Goal: Transaction & Acquisition: Purchase product/service

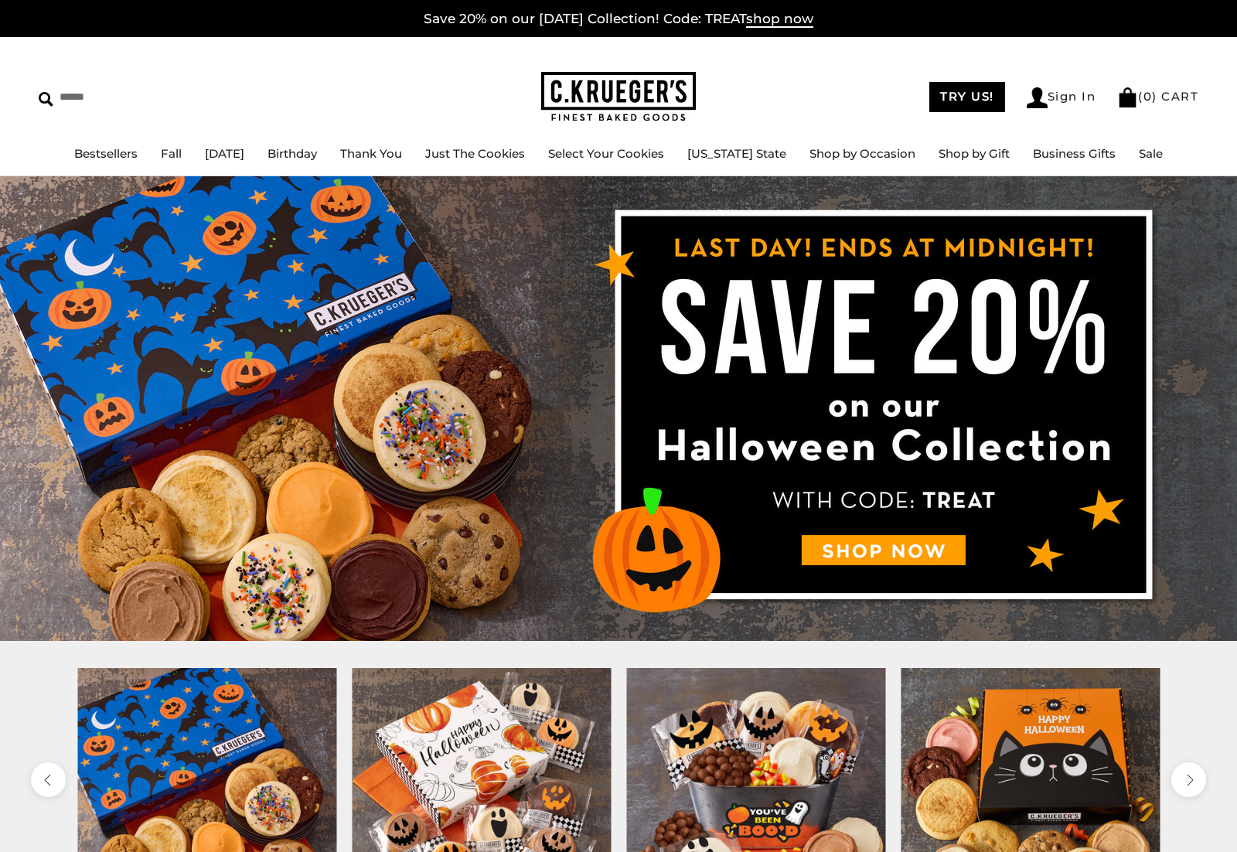
drag, startPoint x: 927, startPoint y: 497, endPoint x: 985, endPoint y: 497, distance: 58.0
click at [867, 551] on img at bounding box center [618, 408] width 1237 height 465
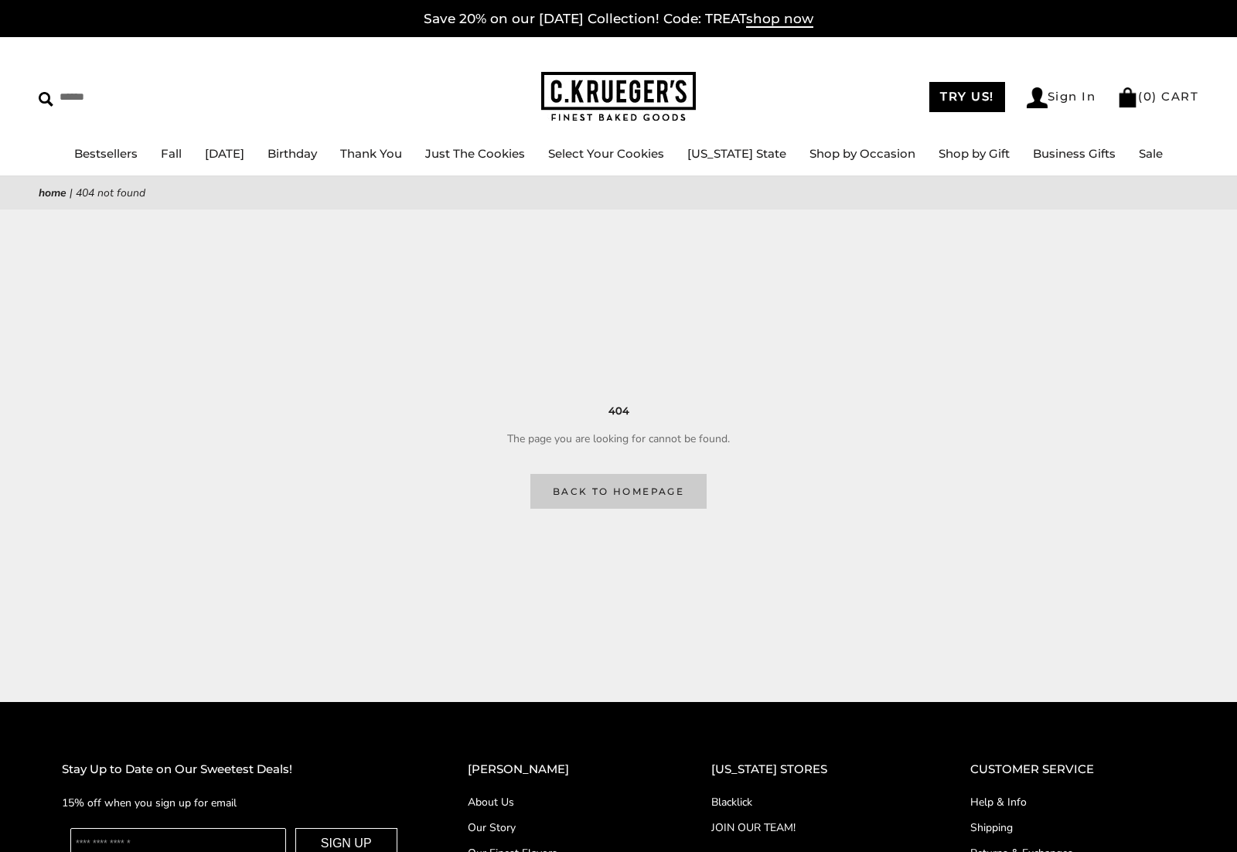
click at [651, 492] on link "Back to homepage" at bounding box center [618, 491] width 176 height 35
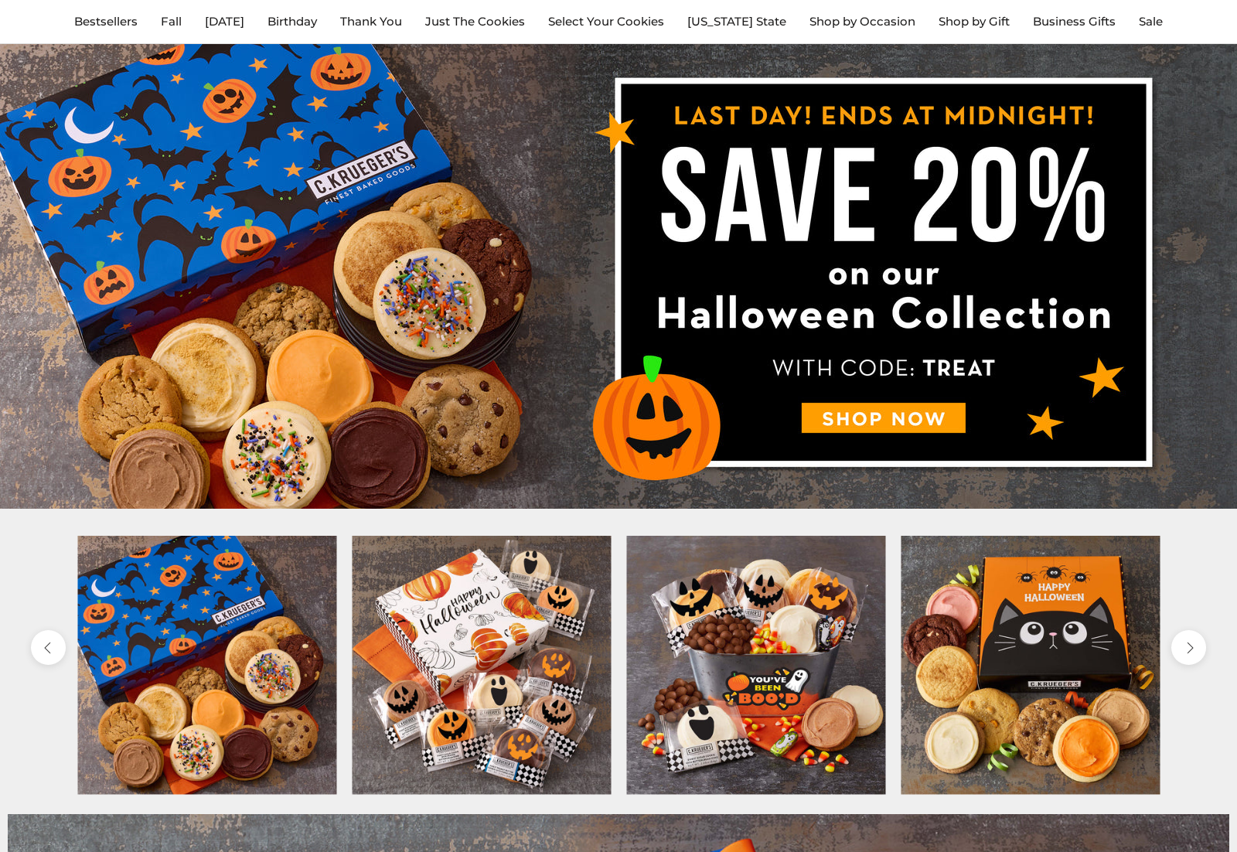
scroll to position [290, 0]
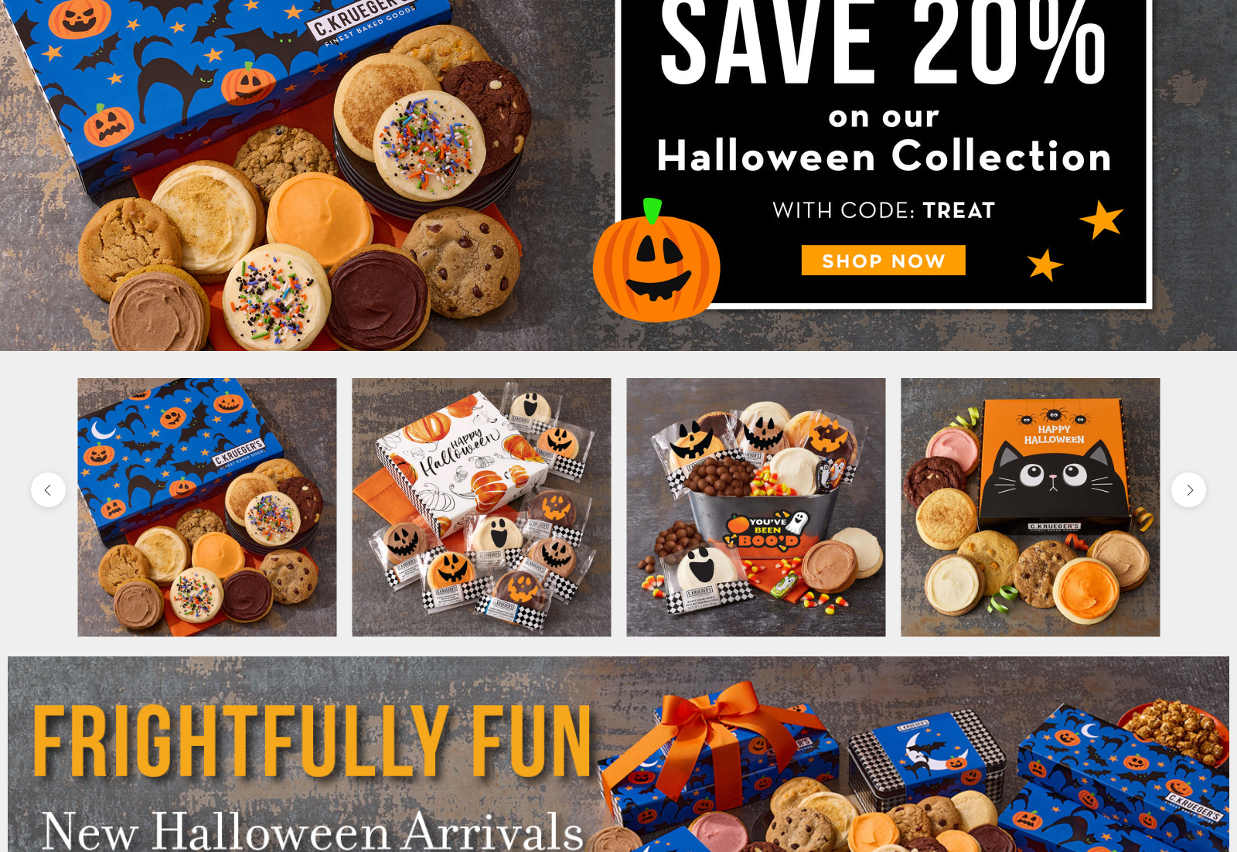
click at [191, 510] on img at bounding box center [206, 507] width 259 height 259
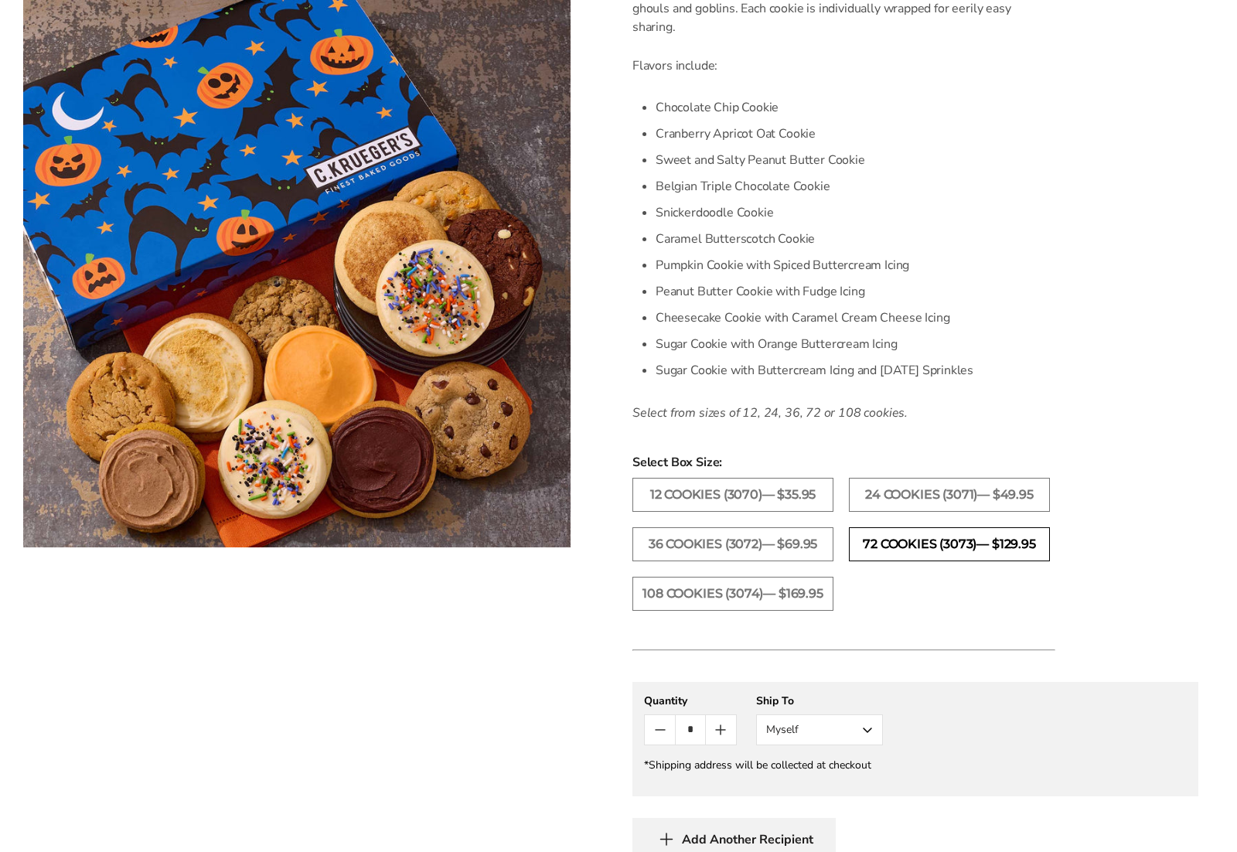
scroll to position [610, 0]
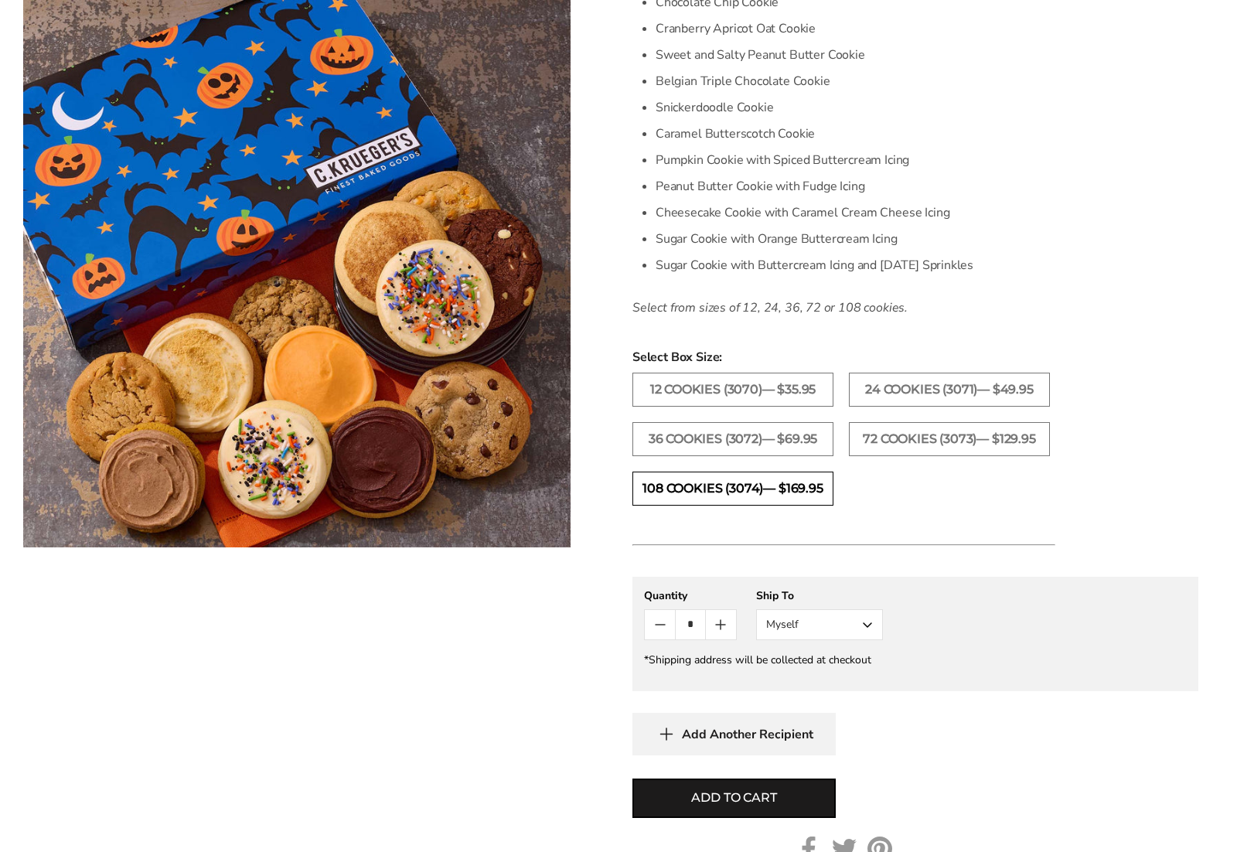
click at [772, 501] on label "108 Cookies (3074)— $169.95" at bounding box center [732, 489] width 201 height 34
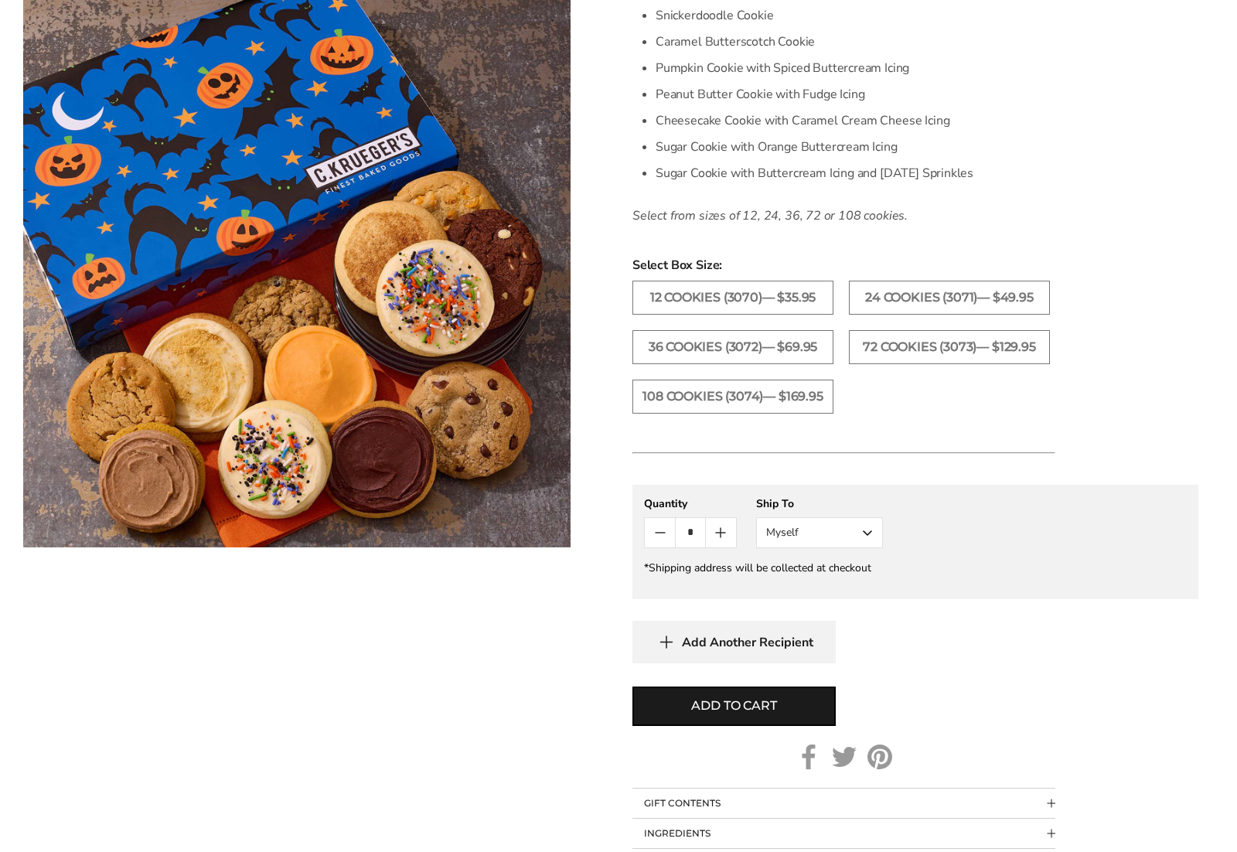
scroll to position [752, 0]
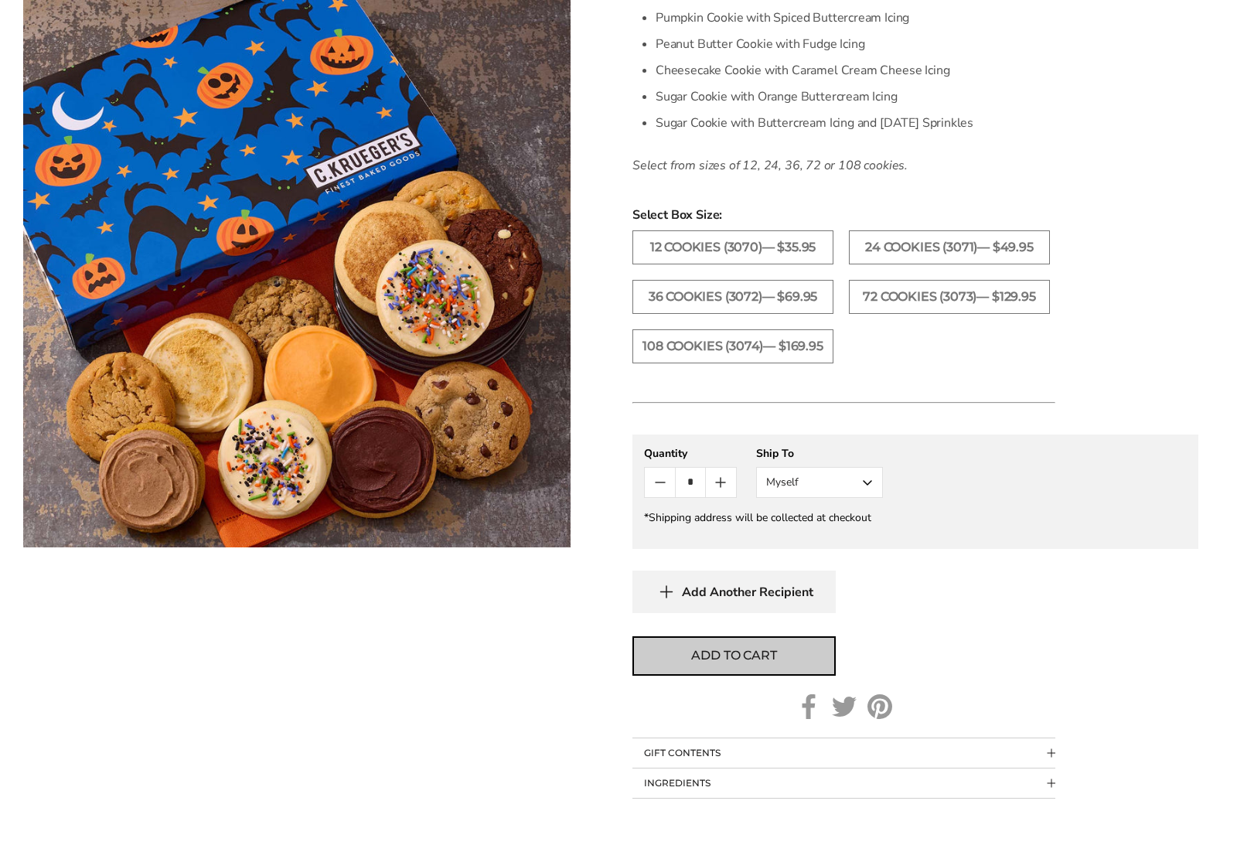
click at [712, 665] on span "Add to cart" at bounding box center [733, 655] width 85 height 19
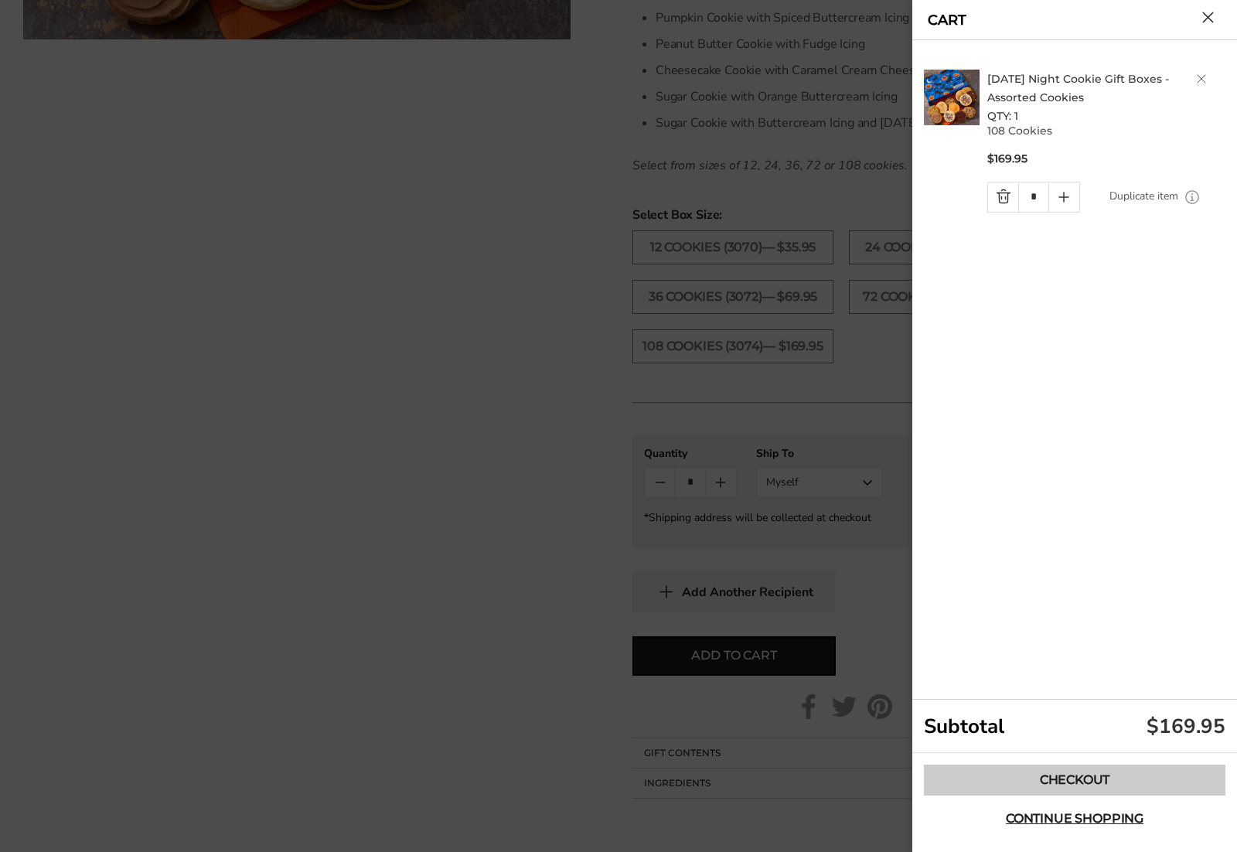
click at [1064, 784] on link "Checkout" at bounding box center [1074, 780] width 301 height 31
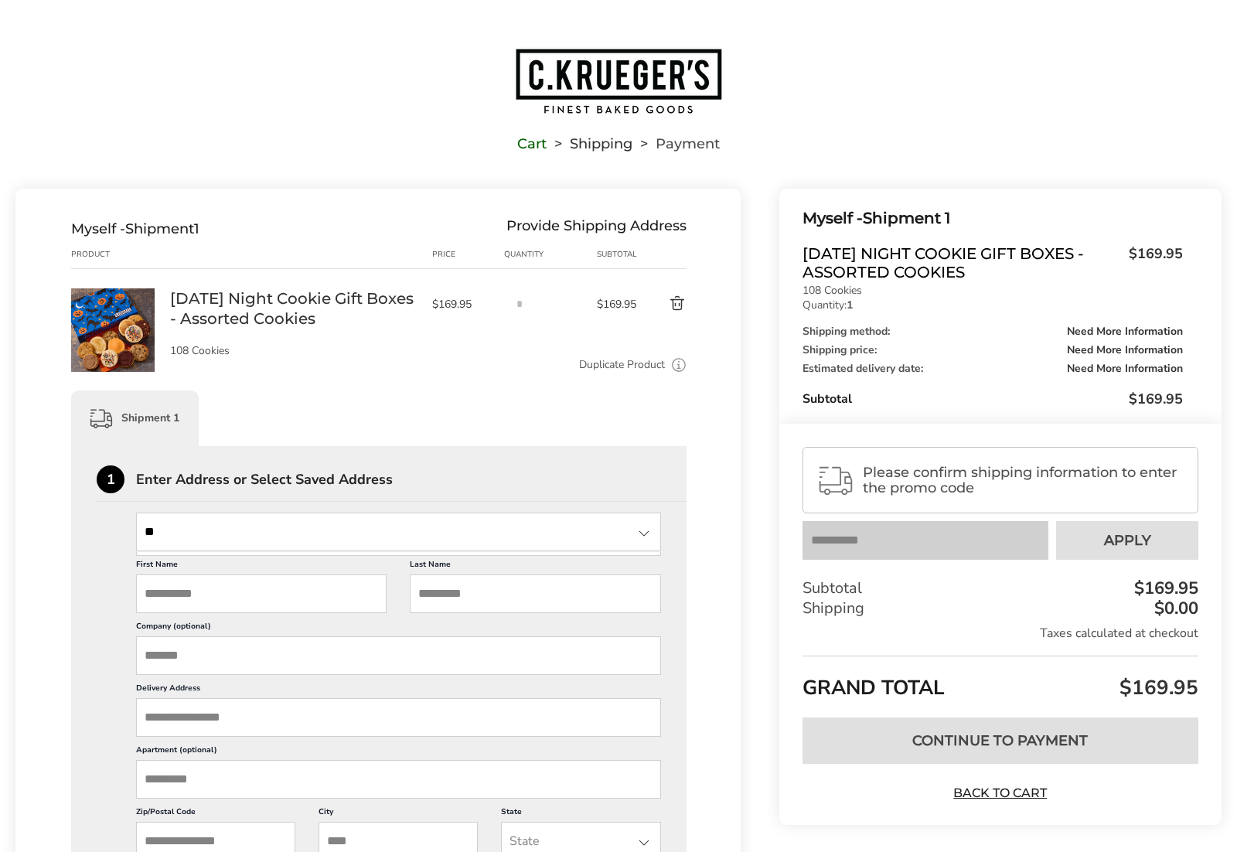
type input "*"
click at [98, 528] on div "New Address New Address First Name This is a required field Last Name This is a…" at bounding box center [379, 780] width 564 height 535
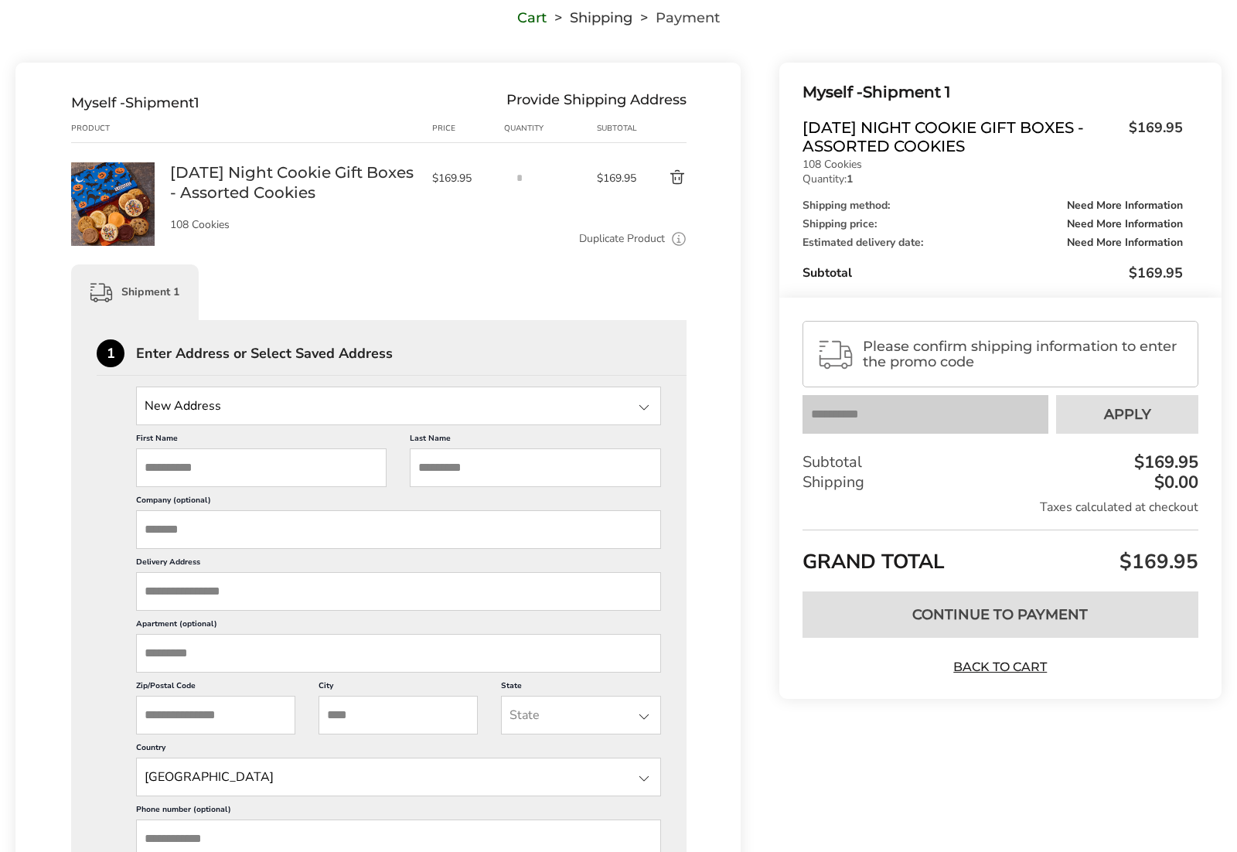
scroll to position [334, 0]
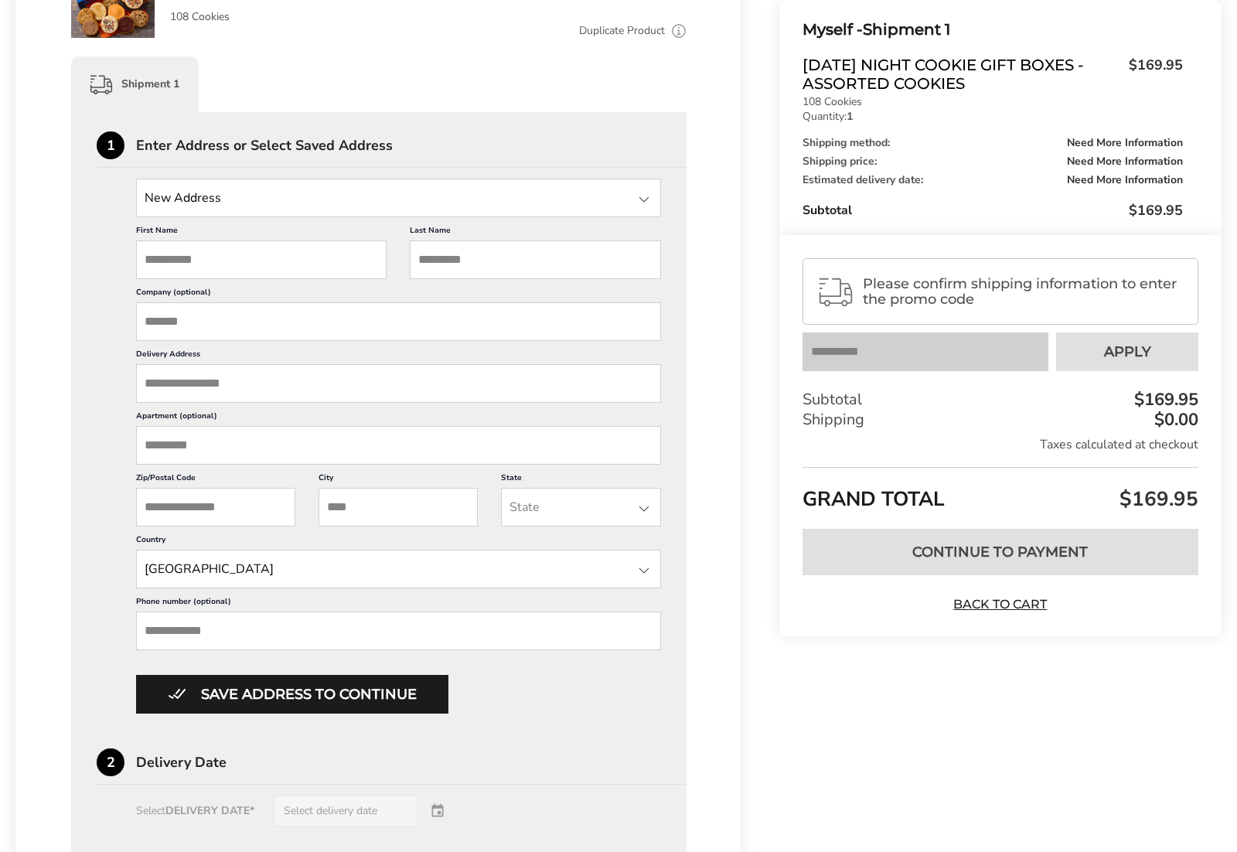
click at [646, 200] on div at bounding box center [644, 199] width 19 height 19
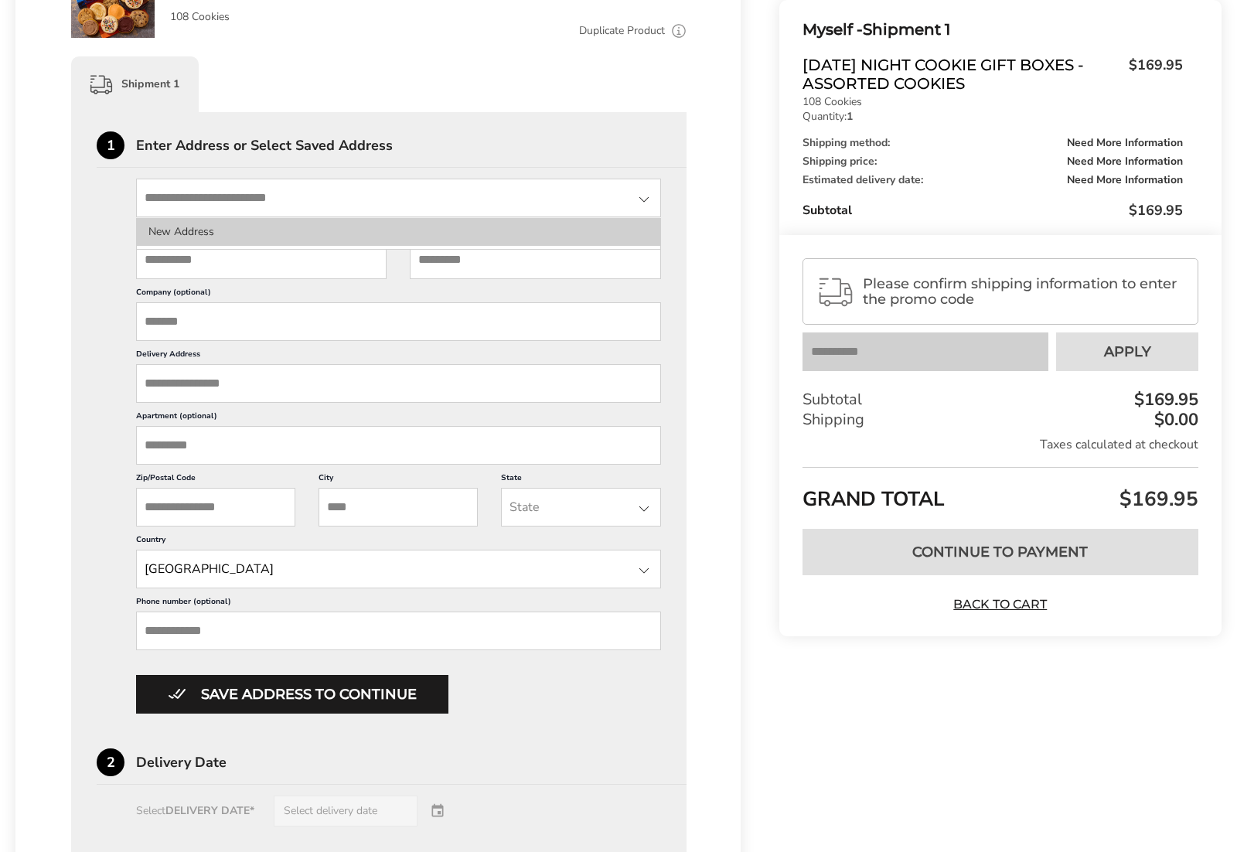
click at [612, 227] on li "New Address" at bounding box center [398, 232] width 523 height 28
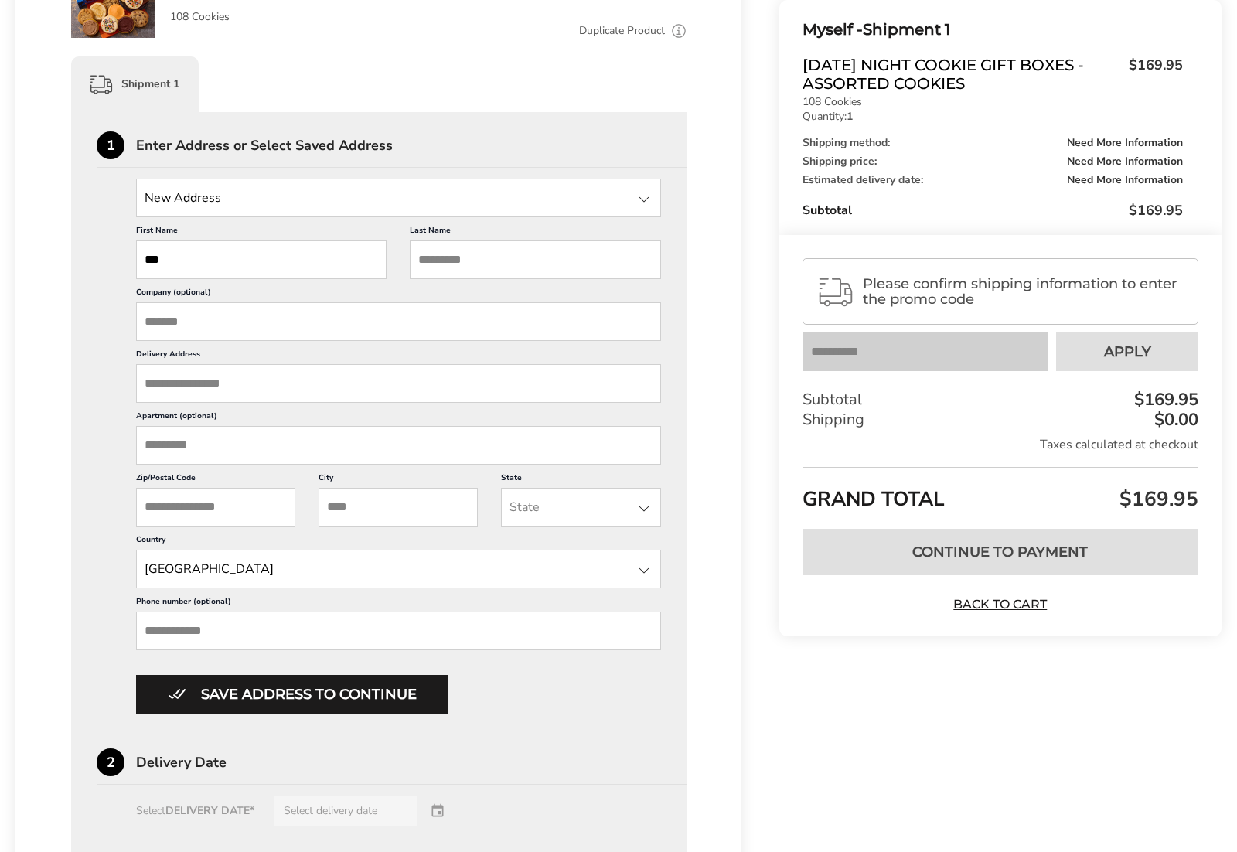
type input "***"
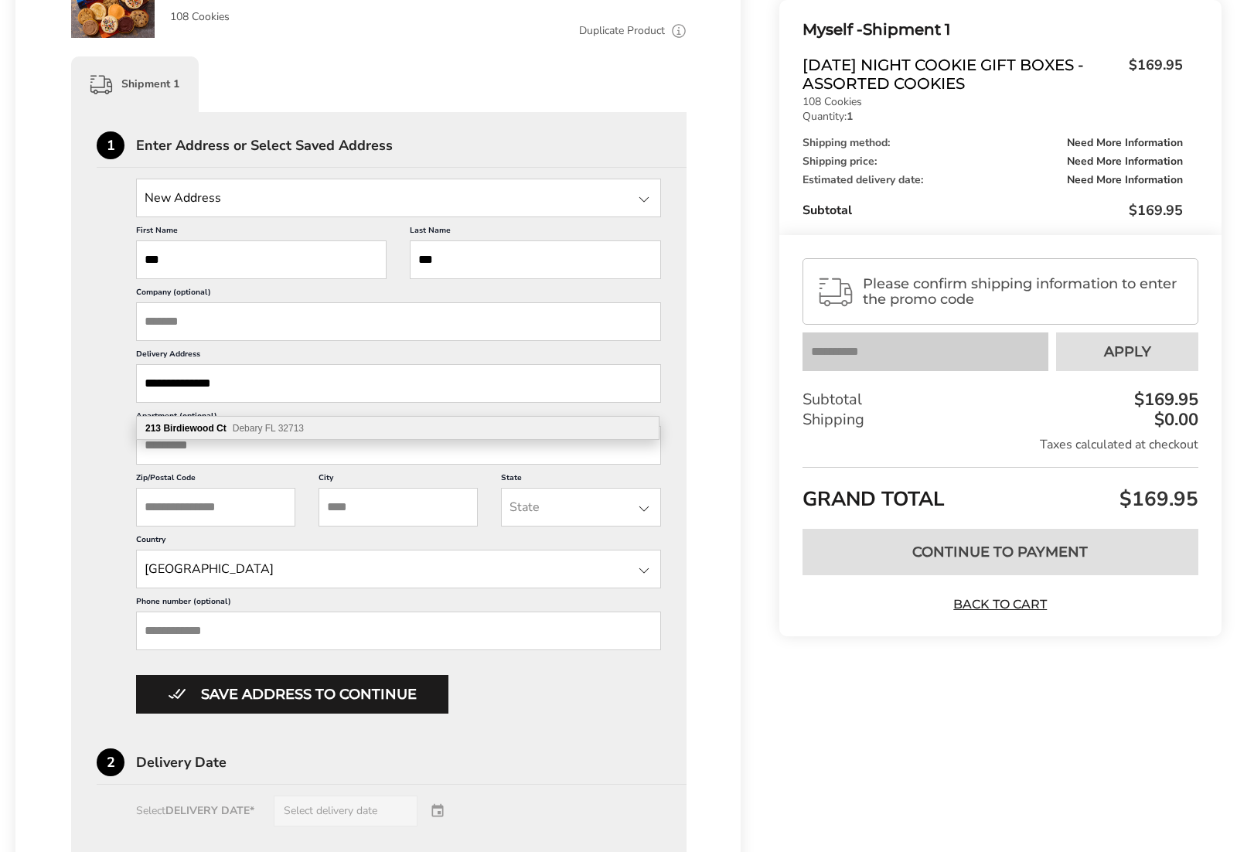
click at [244, 425] on span "Debary FL 32713" at bounding box center [268, 428] width 71 height 11
type input "**********"
type input "******"
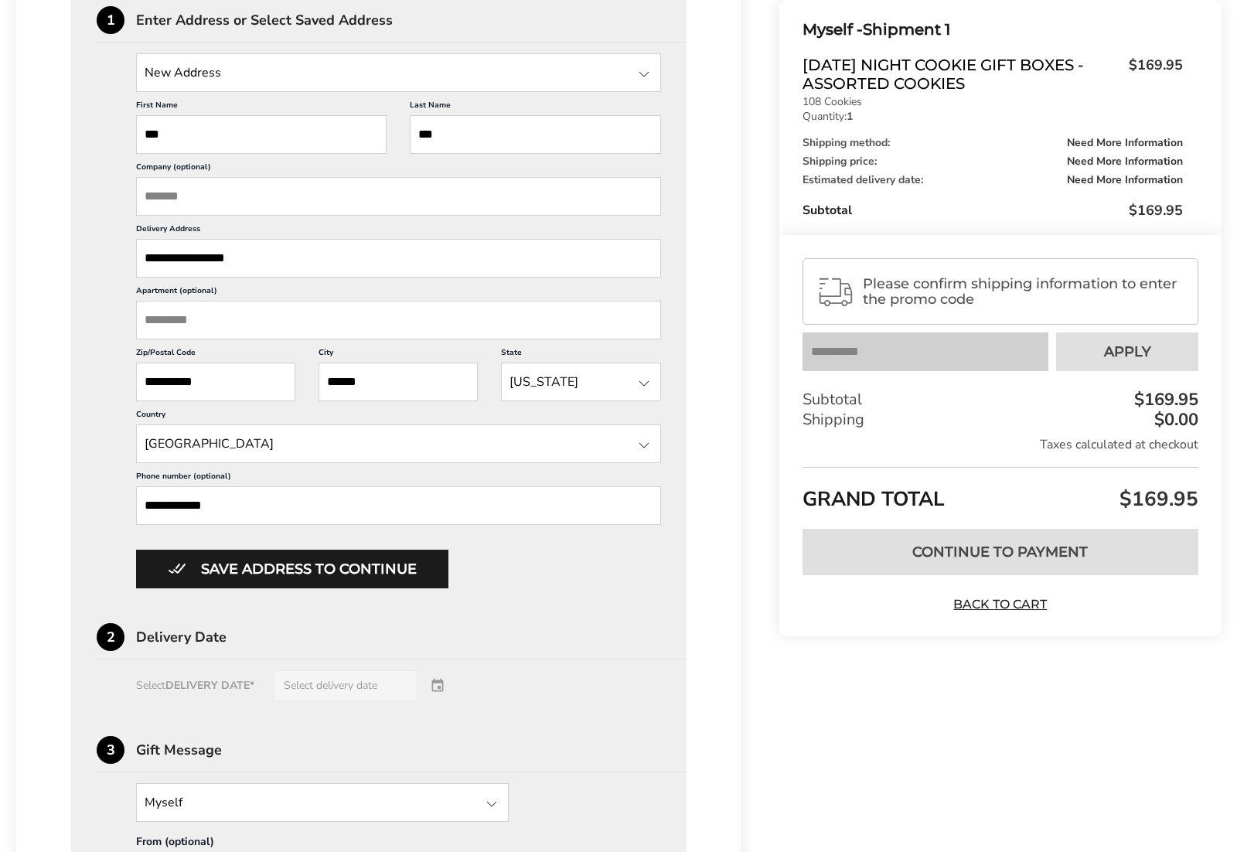
scroll to position [717, 0]
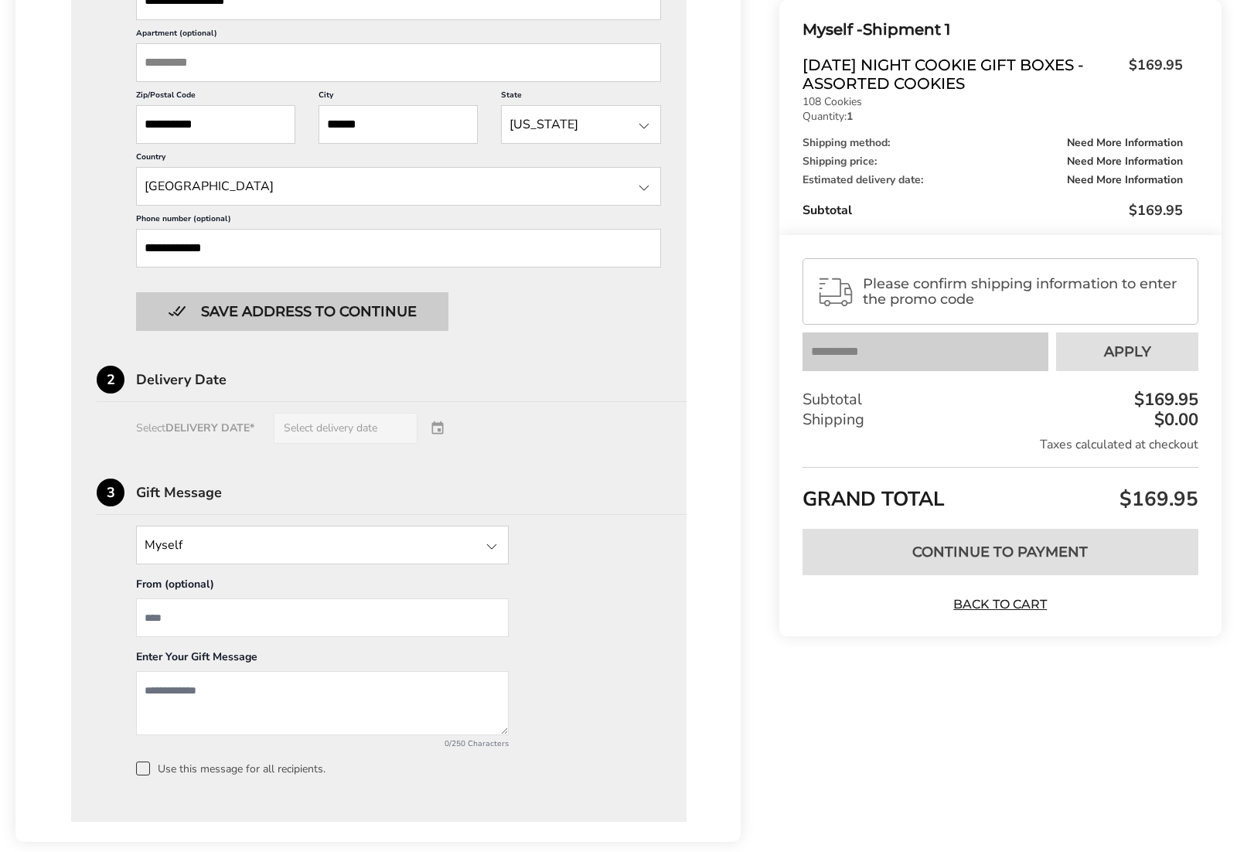
type input "**********"
click at [330, 331] on button "Save address to continue" at bounding box center [292, 311] width 312 height 39
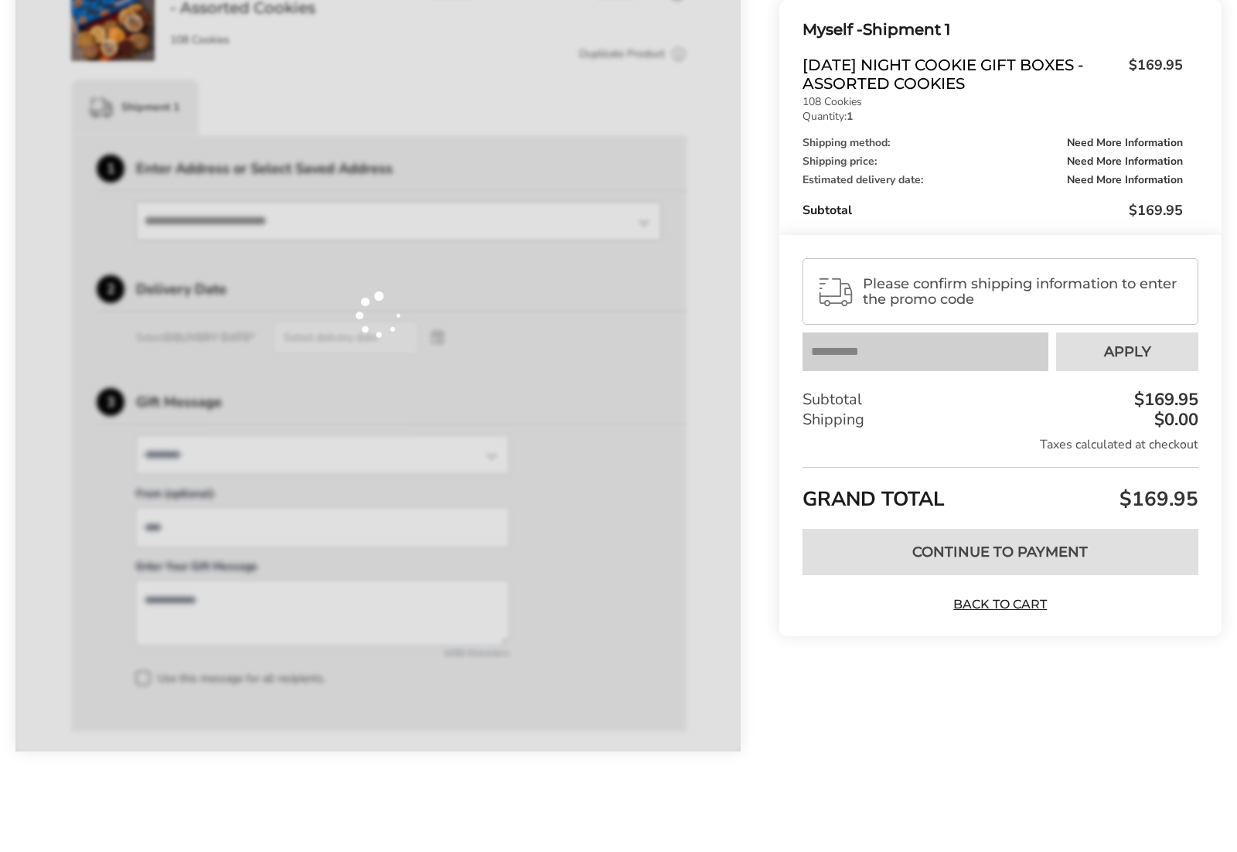
scroll to position [314, 0]
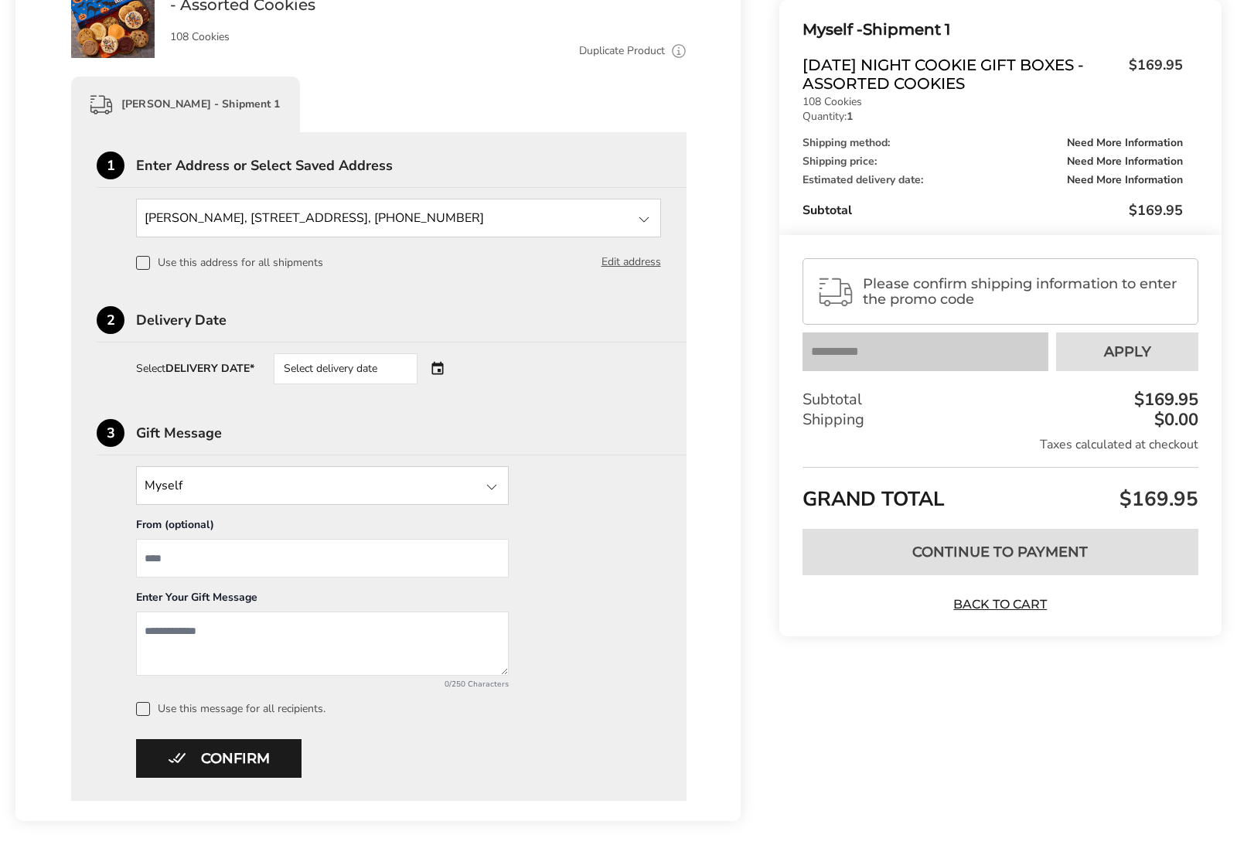
click at [412, 374] on div "Select delivery date" at bounding box center [346, 368] width 144 height 31
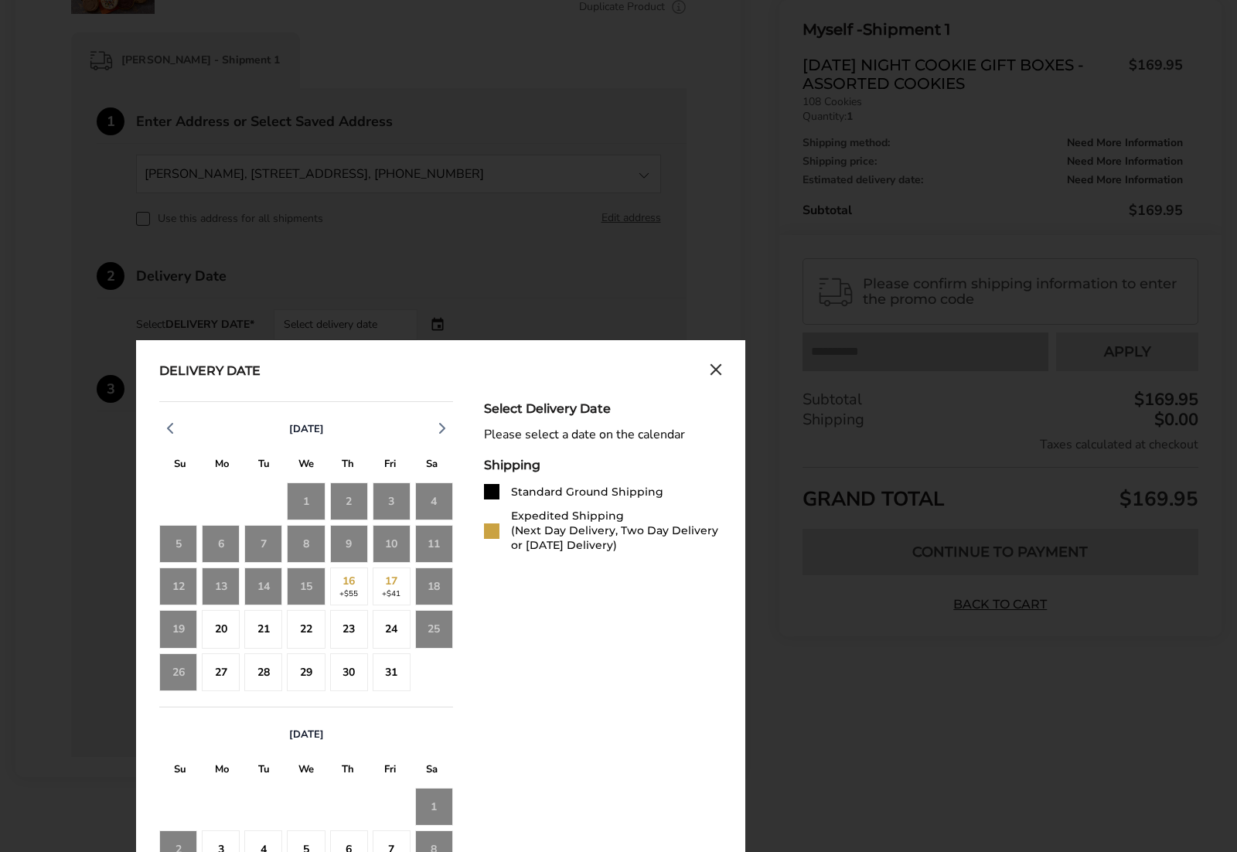
scroll to position [540, 0]
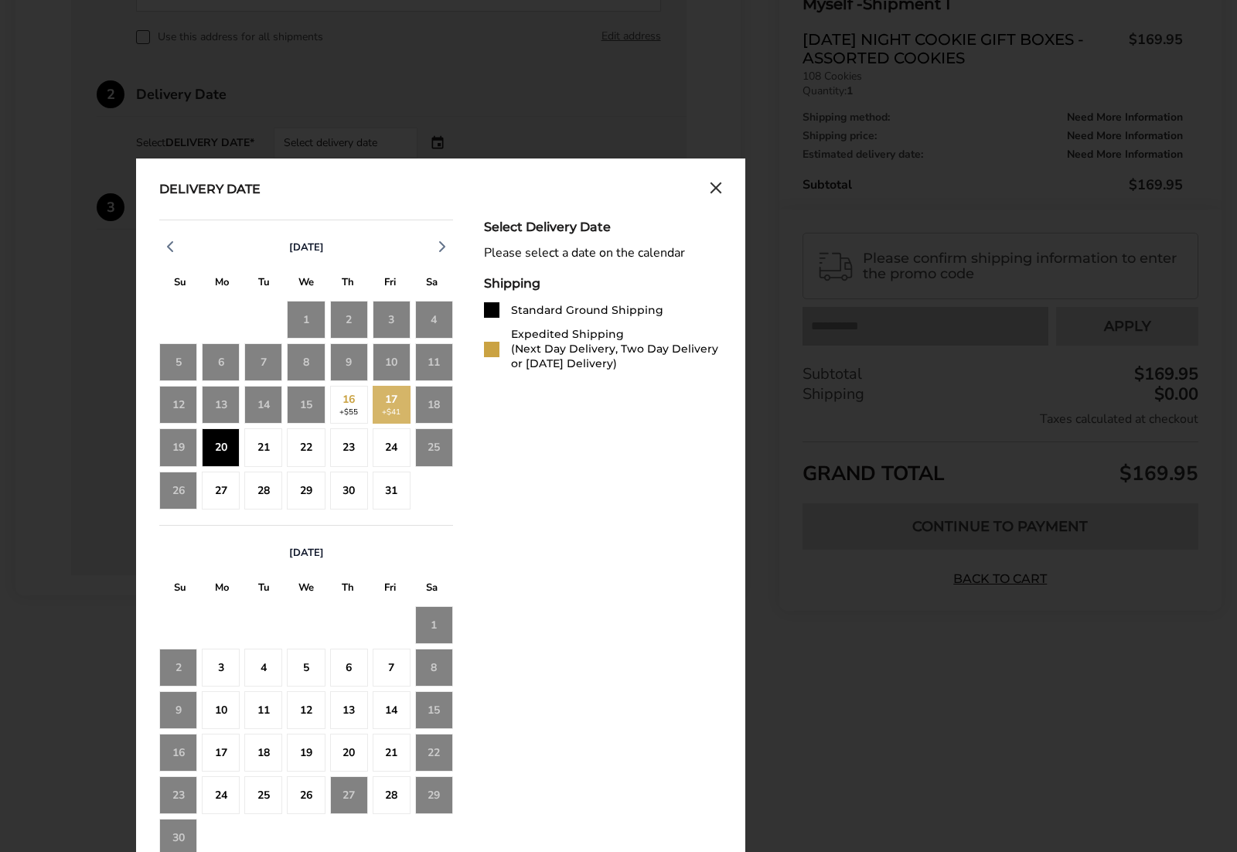
click at [217, 447] on div "20" at bounding box center [221, 447] width 38 height 38
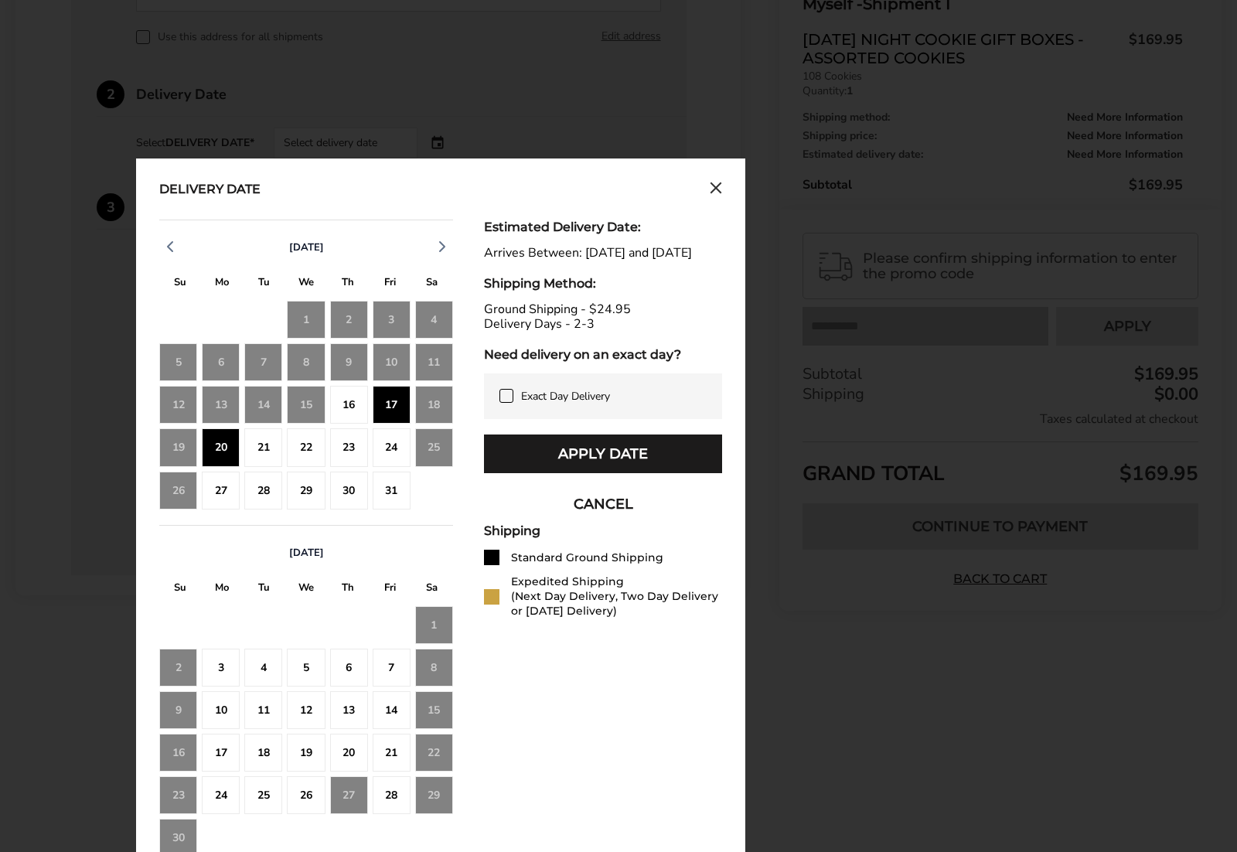
click at [507, 398] on icon at bounding box center [505, 395] width 7 height 5
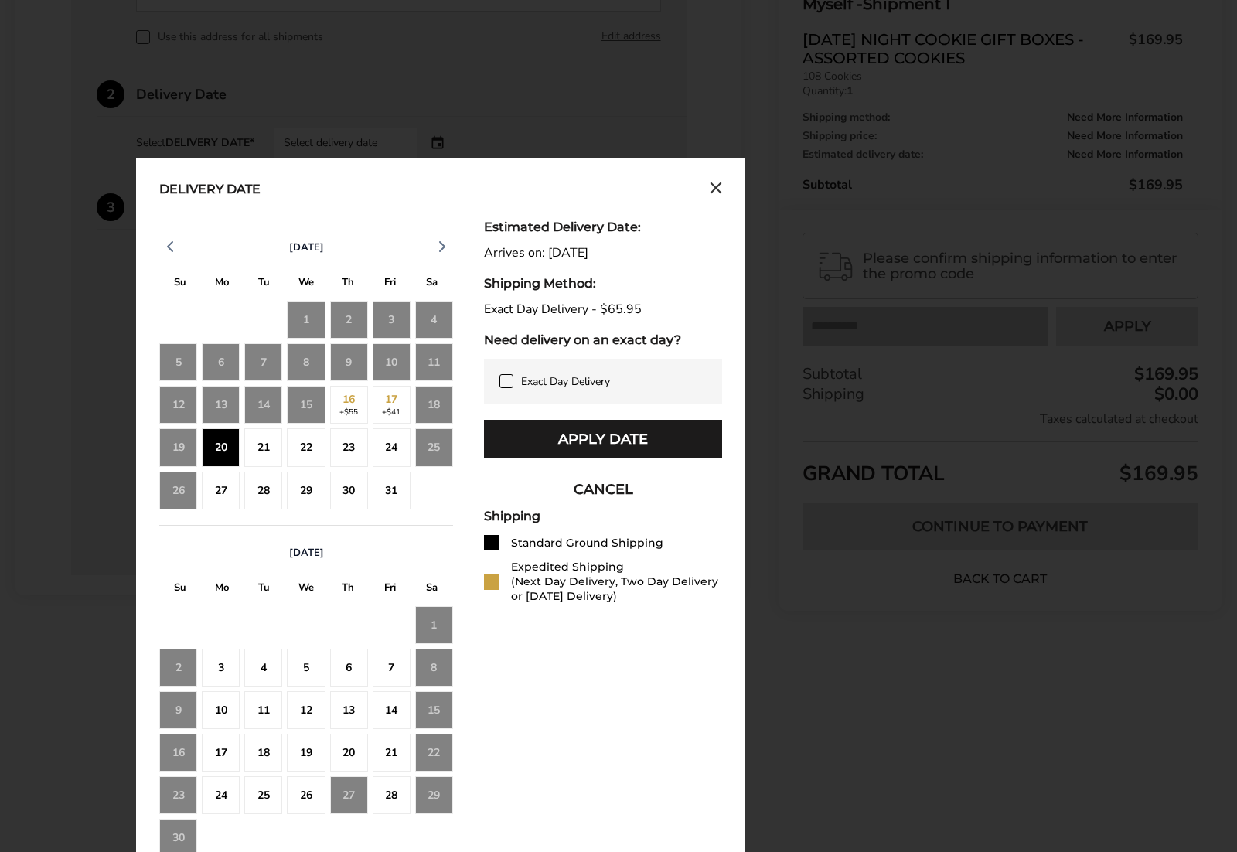
click at [503, 383] on icon at bounding box center [506, 381] width 12 height 12
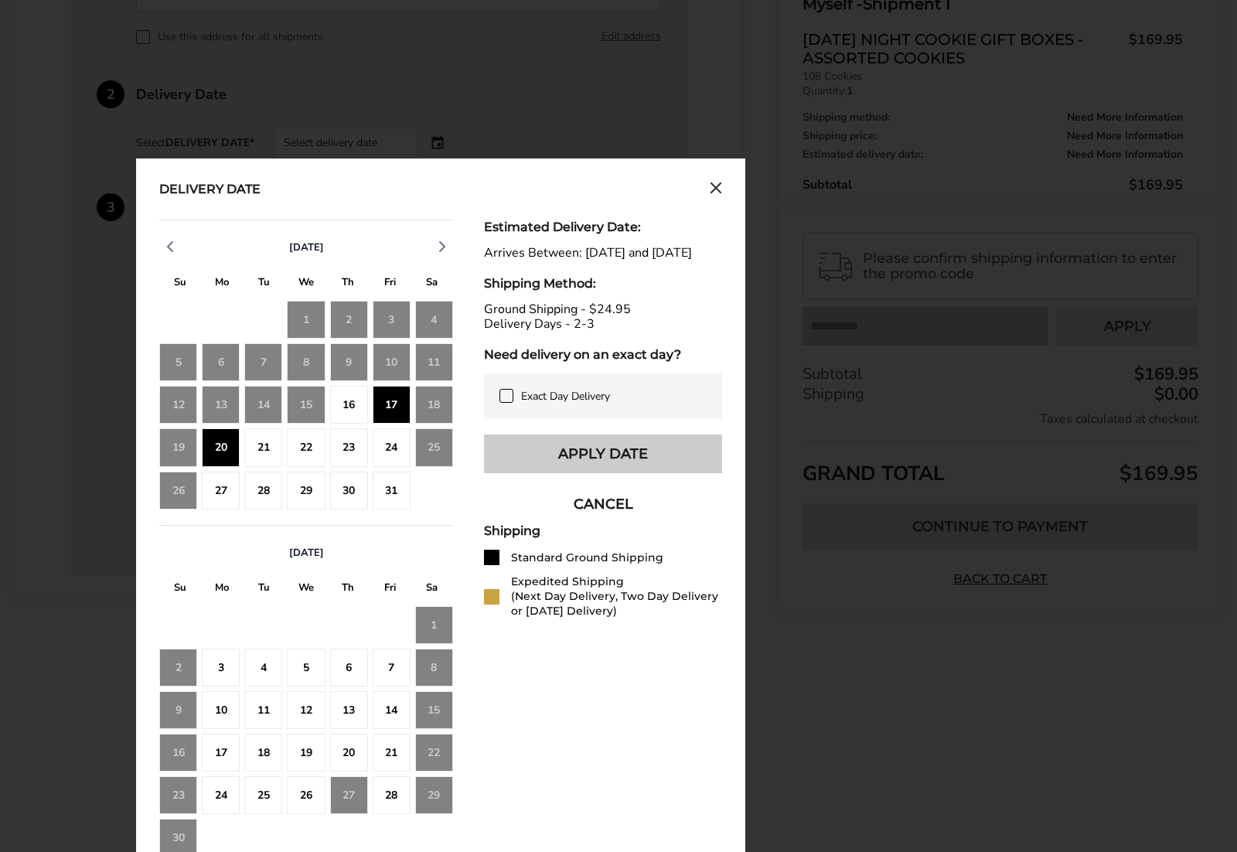
click at [611, 472] on button "Apply Date" at bounding box center [603, 453] width 238 height 39
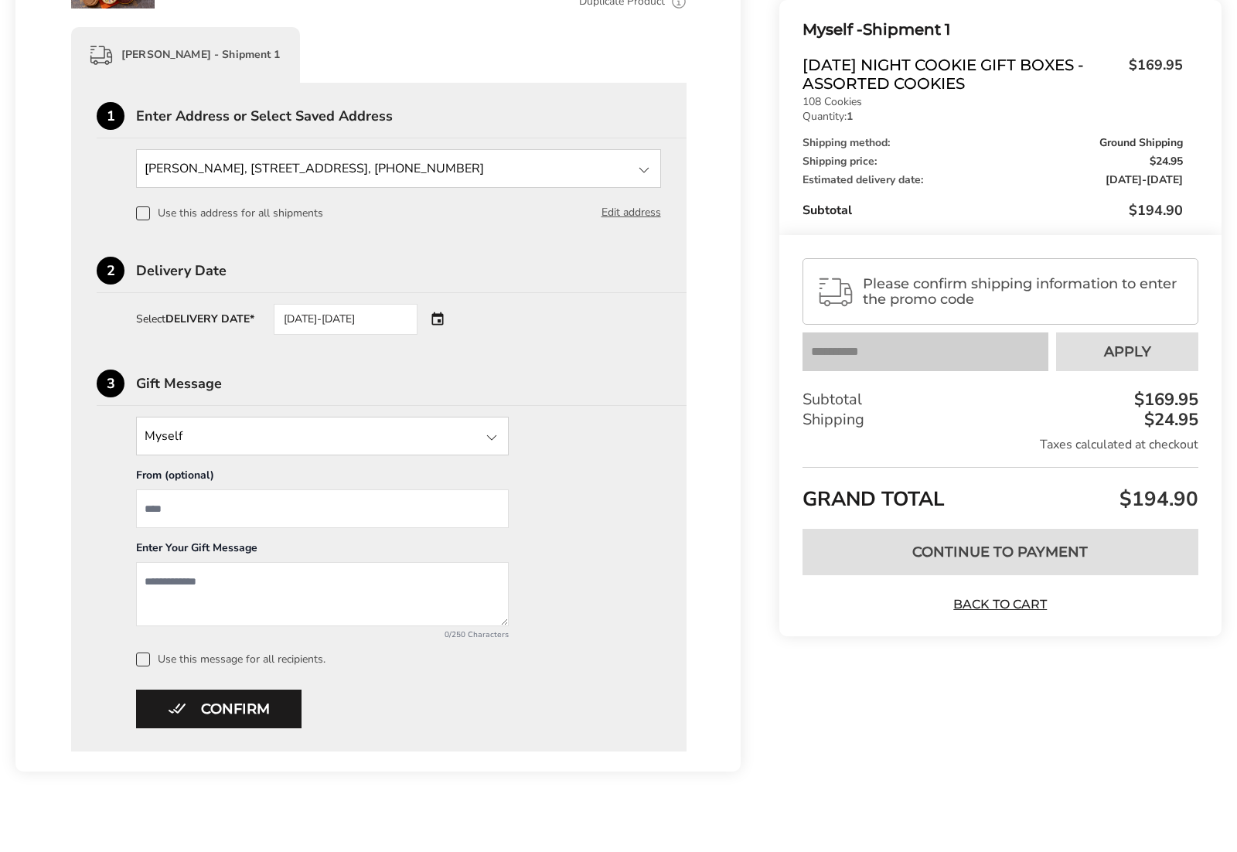
scroll to position [324, 0]
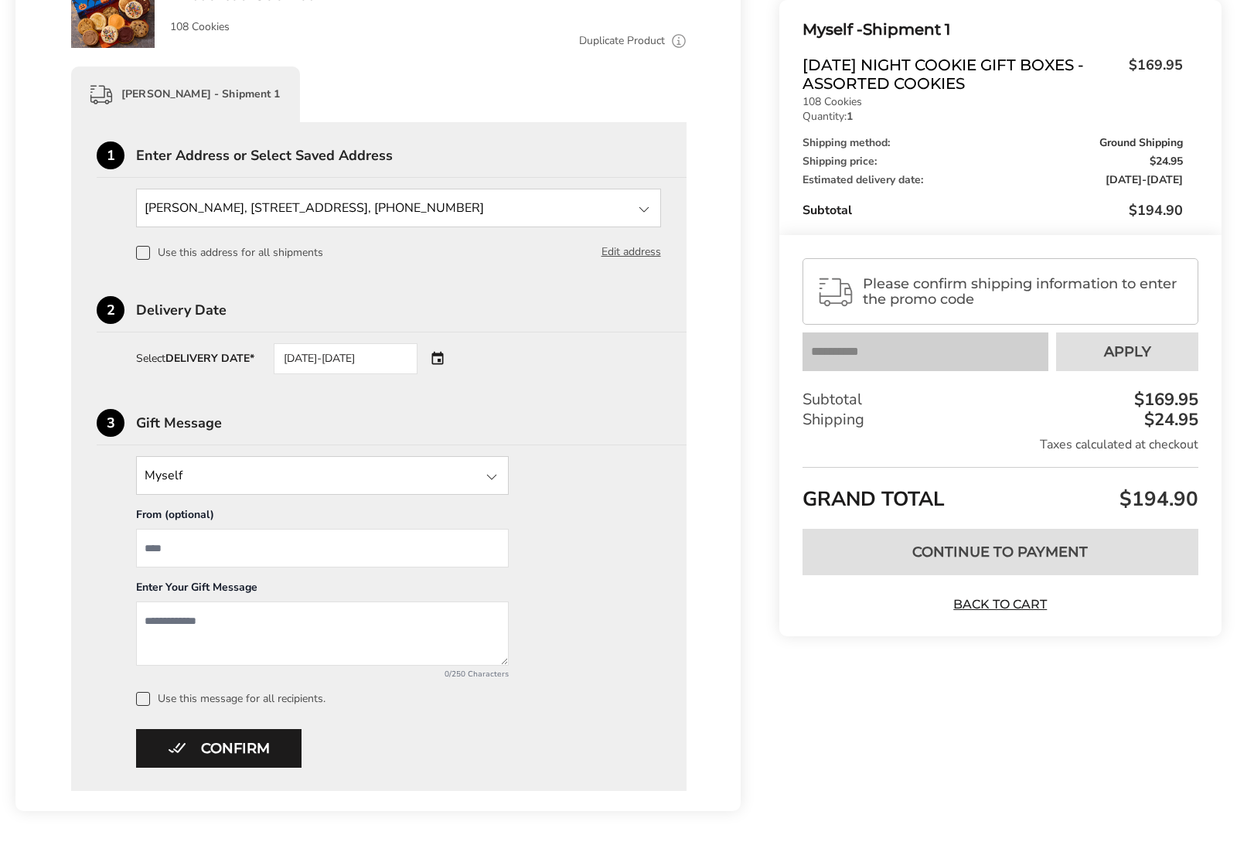
click at [142, 254] on span at bounding box center [143, 253] width 14 height 14
click at [1024, 287] on span "Please confirm shipping information to enter the promo code" at bounding box center [1024, 291] width 322 height 31
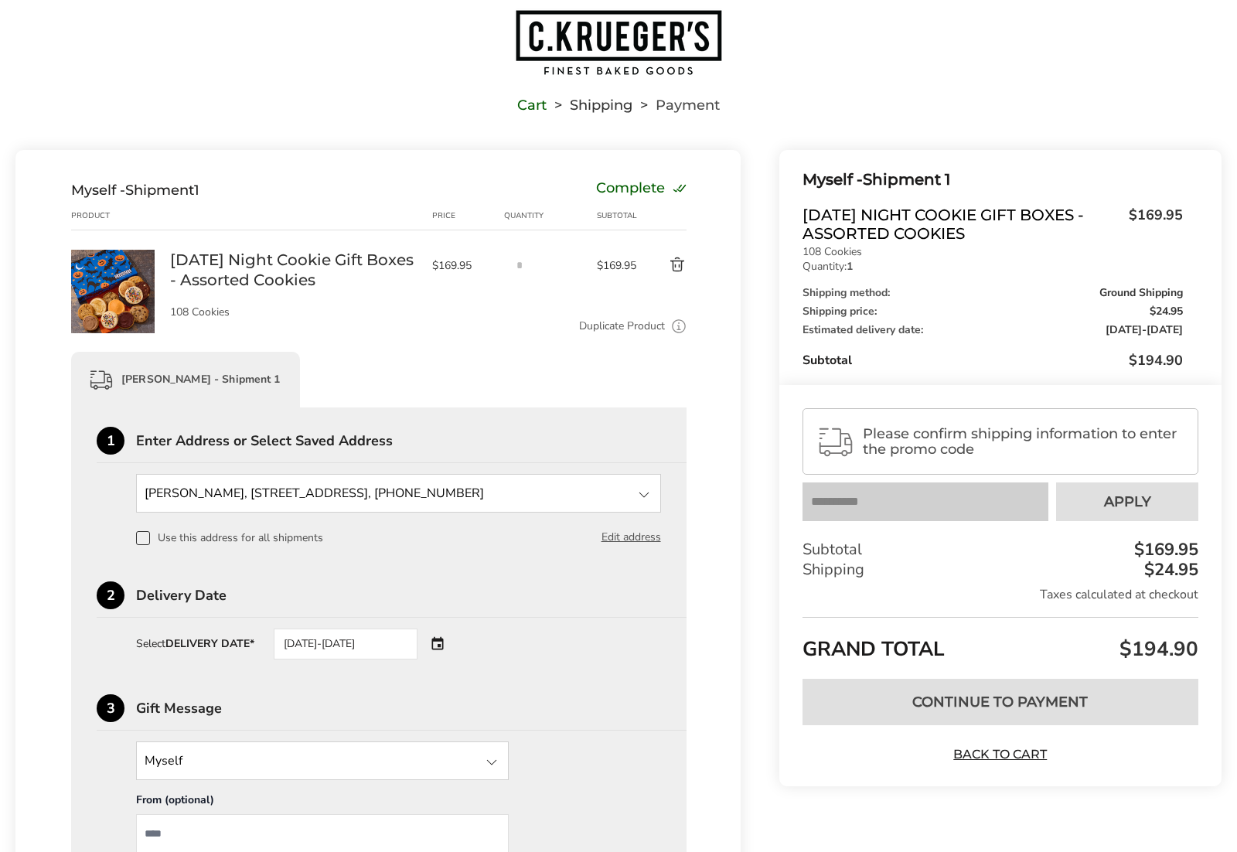
scroll to position [332, 0]
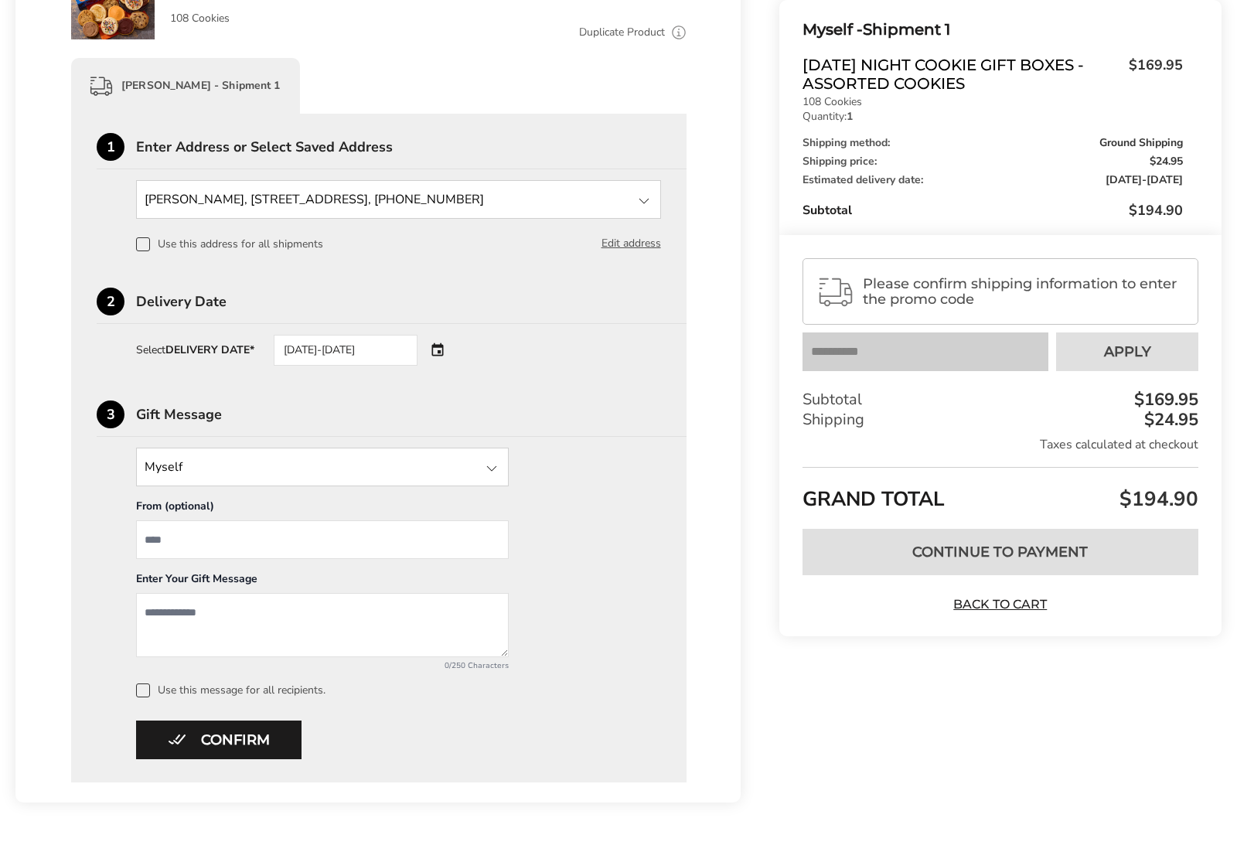
click at [489, 469] on div at bounding box center [491, 468] width 19 height 19
click at [481, 513] on li "Myself" at bounding box center [322, 501] width 371 height 28
click at [267, 743] on button "Confirm" at bounding box center [218, 739] width 165 height 39
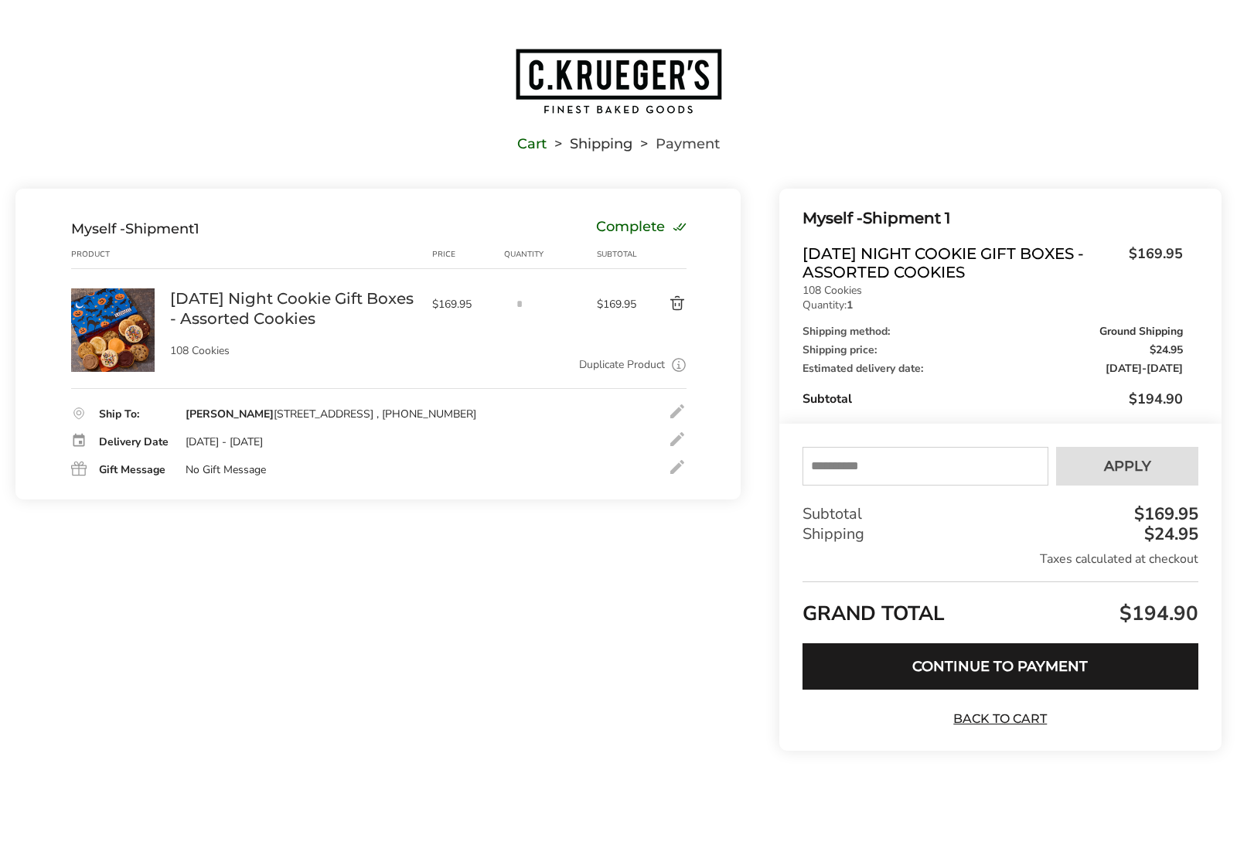
click at [938, 463] on input "text" at bounding box center [925, 466] width 246 height 39
paste input "*****"
type input "*****"
click at [1133, 475] on button "Apply" at bounding box center [1127, 466] width 142 height 39
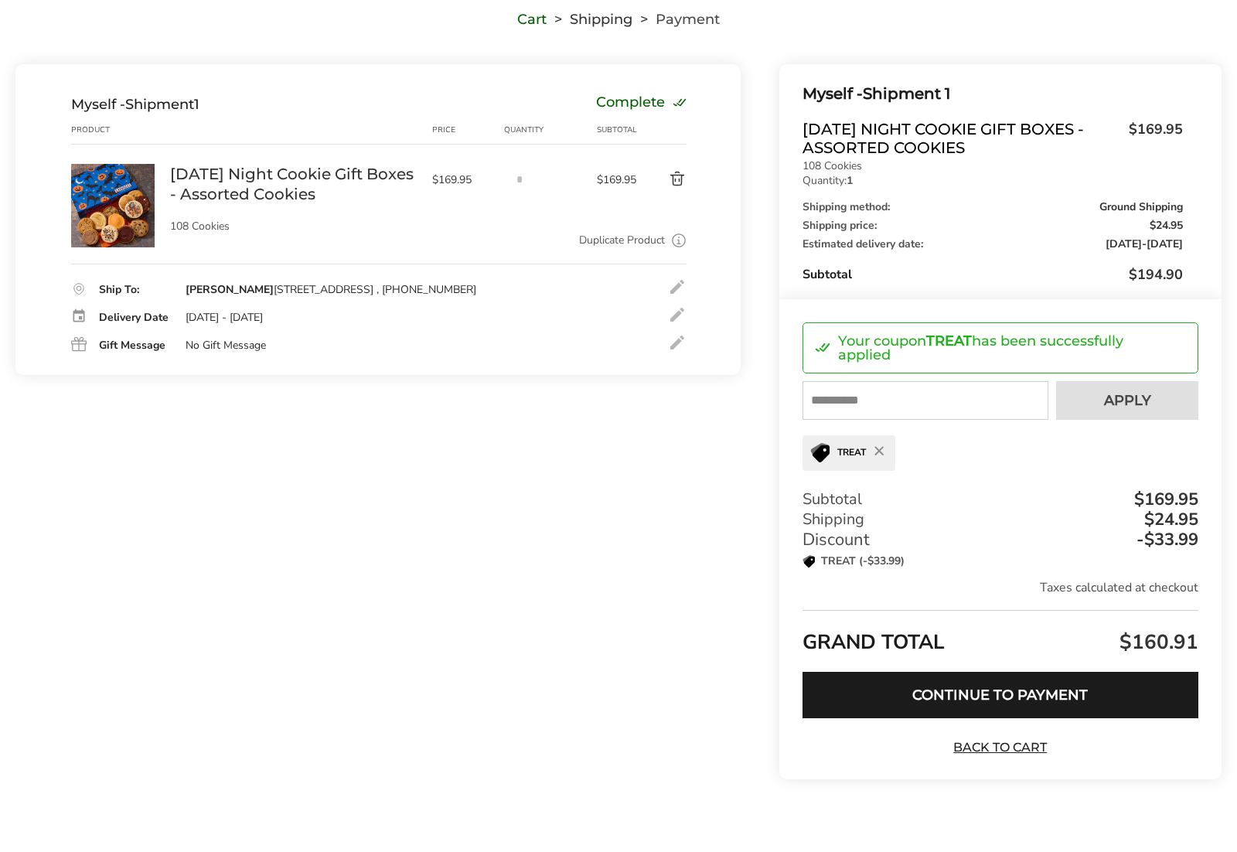
scroll to position [105, 0]
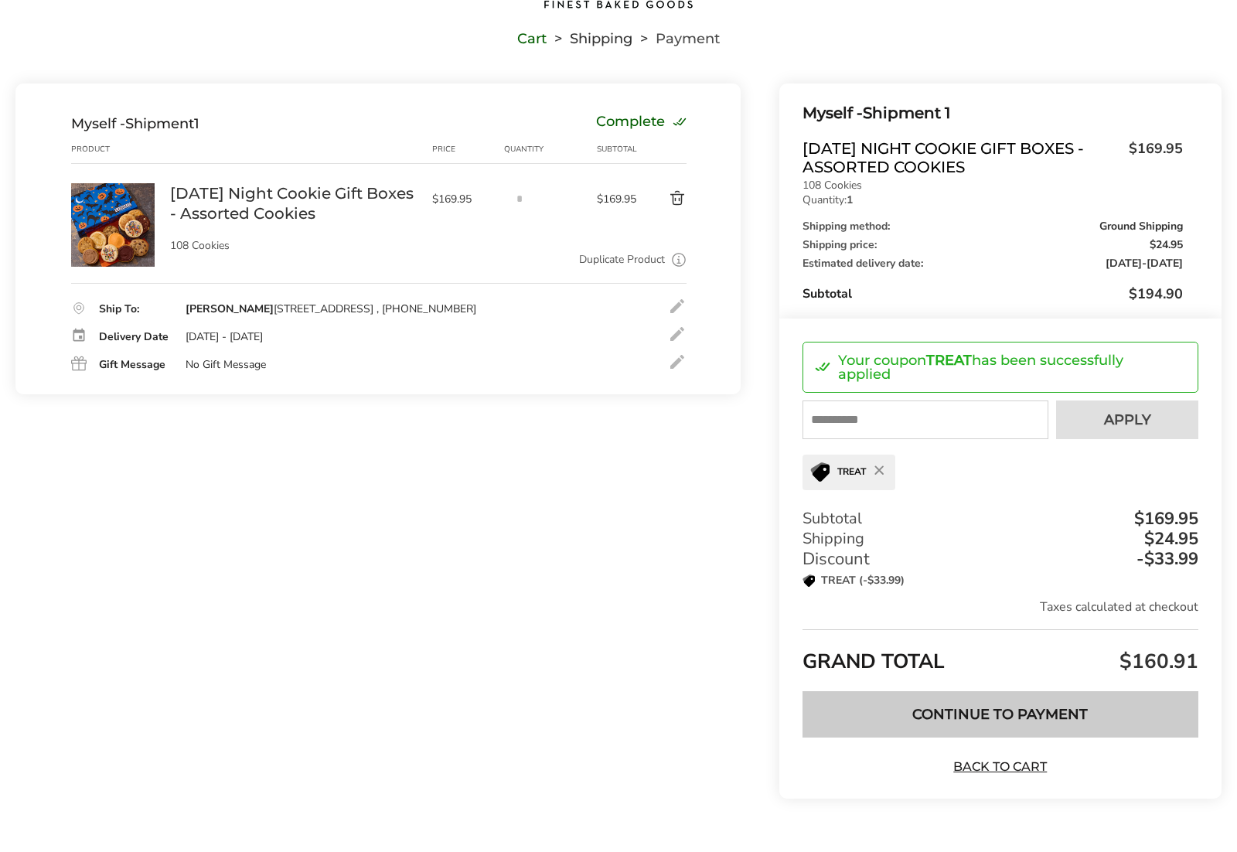
click at [966, 714] on button "Continue to Payment" at bounding box center [1000, 714] width 396 height 46
